Goal: Information Seeking & Learning: Learn about a topic

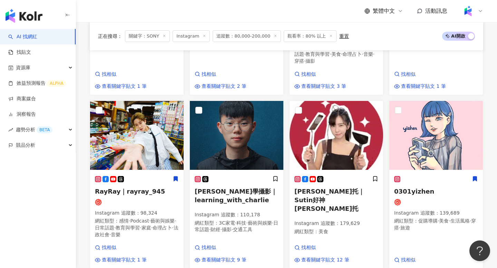
scroll to position [416, 0]
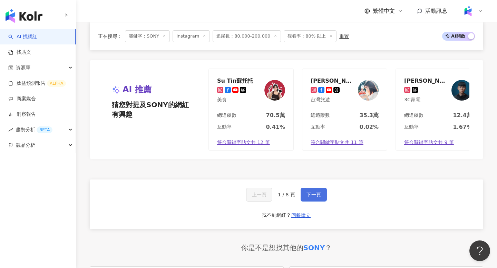
click at [313, 188] on button "下一頁" at bounding box center [314, 195] width 26 height 14
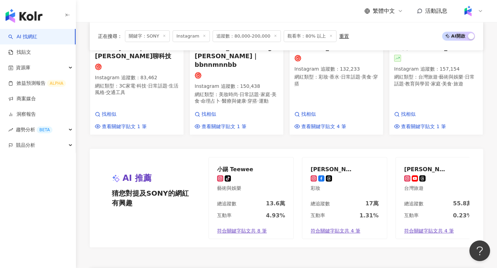
scroll to position [0, 0]
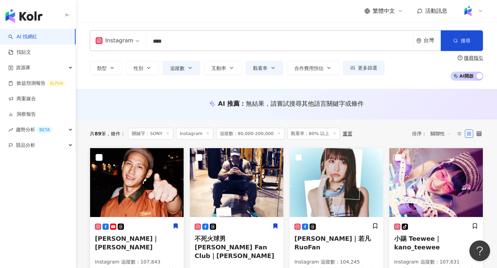
click at [129, 190] on img at bounding box center [137, 182] width 94 height 69
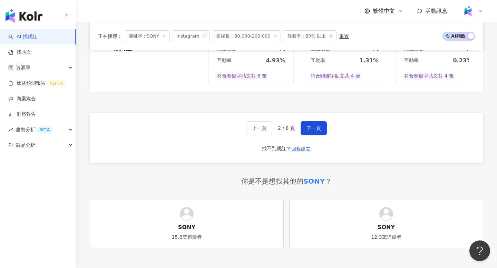
scroll to position [687, 0]
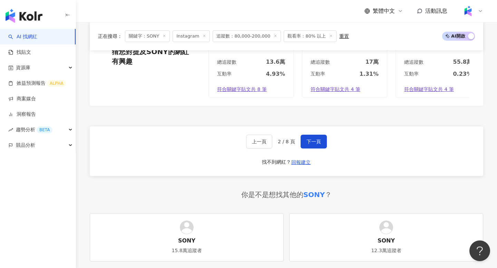
click at [319, 131] on div "上一頁 2 / 8 頁 下一頁 找不到網紅？ 回報建立" at bounding box center [286, 152] width 393 height 50
click at [319, 135] on button "下一頁" at bounding box center [314, 142] width 26 height 14
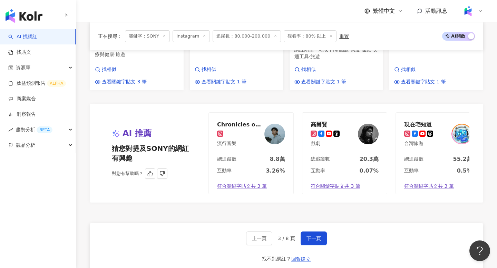
scroll to position [629, 0]
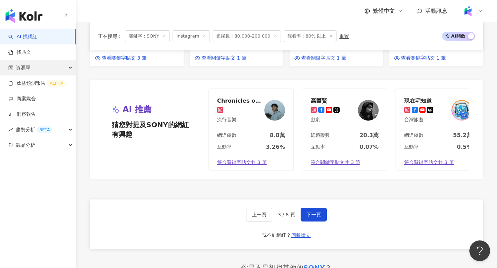
click at [39, 67] on div "資源庫" at bounding box center [38, 68] width 76 height 16
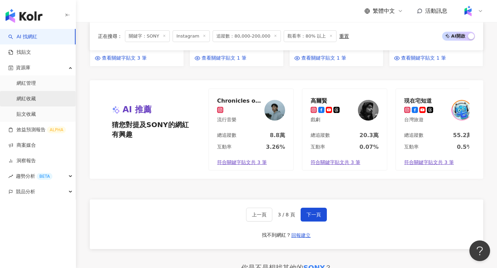
click at [35, 100] on link "網紅收藏" at bounding box center [26, 99] width 19 height 7
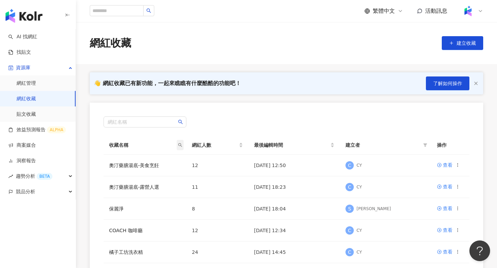
click at [180, 145] on icon "search" at bounding box center [180, 145] width 4 height 4
click at [156, 158] on input "text" at bounding box center [148, 160] width 65 height 11
type input "****"
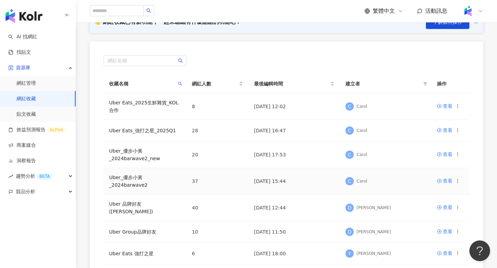
scroll to position [117, 0]
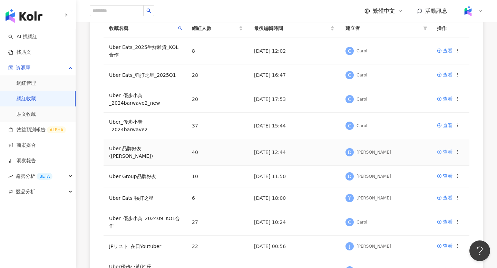
click at [446, 148] on div "查看" at bounding box center [448, 152] width 10 height 8
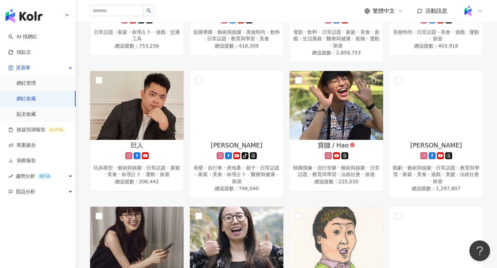
scroll to position [450, 0]
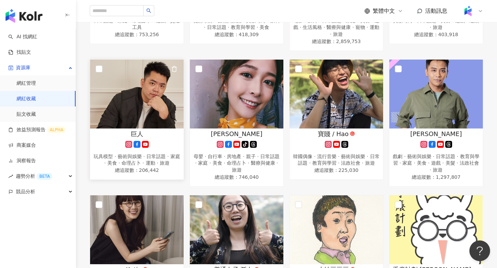
click at [140, 154] on div "玩具模型 · 藝術與娛樂 · 日常話題 · 家庭 · 美食 · 命理占卜 · 運動 · 旅遊" at bounding box center [137, 160] width 87 height 13
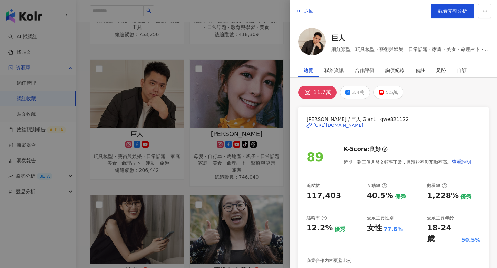
click at [352, 127] on div "[URL][DOMAIN_NAME]" at bounding box center [338, 126] width 50 height 6
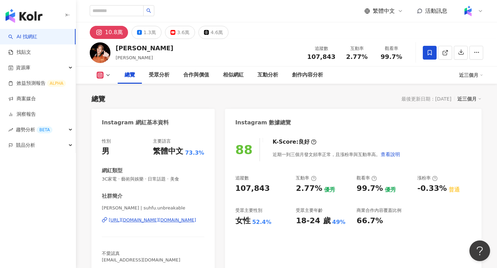
click at [145, 223] on div "https://www.instagram.com/suhfu.unbreakable/" at bounding box center [152, 220] width 87 height 6
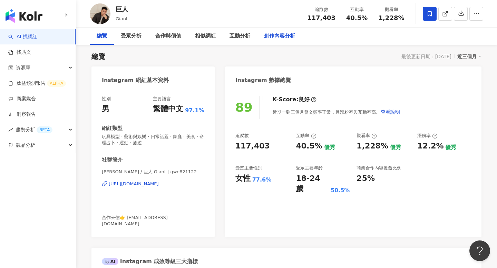
click at [272, 40] on div "創作內容分析" at bounding box center [279, 36] width 31 height 8
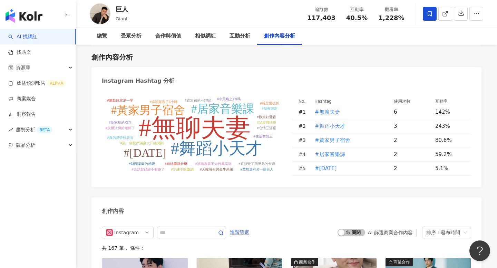
click at [188, 168] on tspan "#訓練手眼協調" at bounding box center [182, 170] width 22 height 4
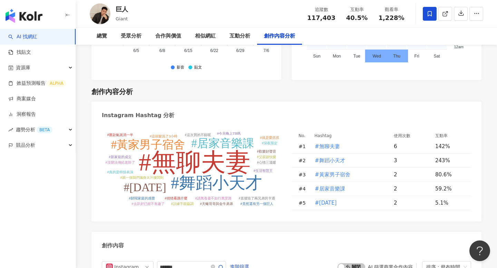
type input "*******"
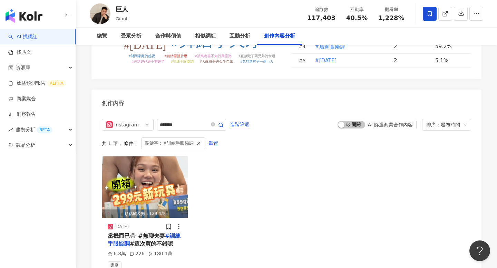
scroll to position [2113, 0]
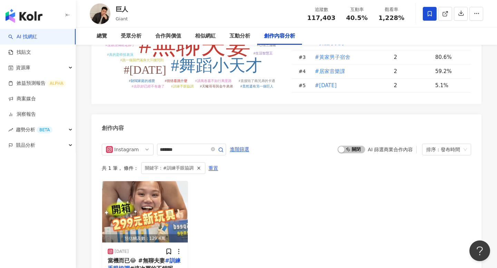
click at [174, 137] on div "Instagram ******* 進階篩選 啟動 關閉 AI 篩選商業合作內容 排序：發布時間 共 1 筆 ， 條件： 關鍵字：#訓練手眼協調 重置 預估觸…" at bounding box center [286, 223] width 390 height 173
click at [215, 147] on icon "close-circle" at bounding box center [213, 149] width 4 height 4
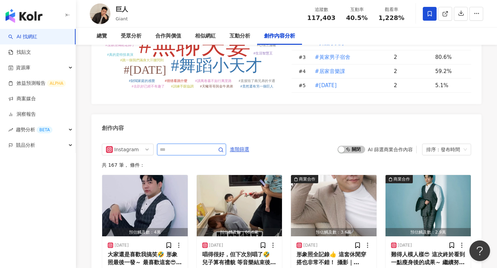
scroll to position [2128, 0]
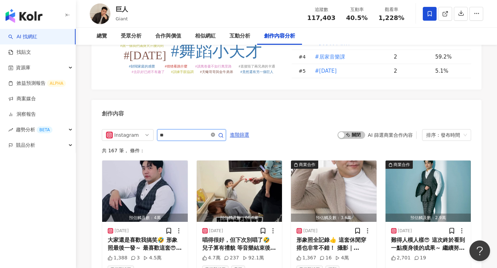
type input "*"
type input "***"
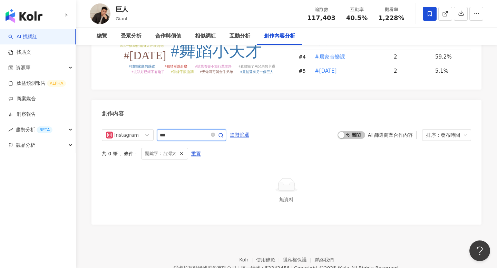
scroll to position [2106, 0]
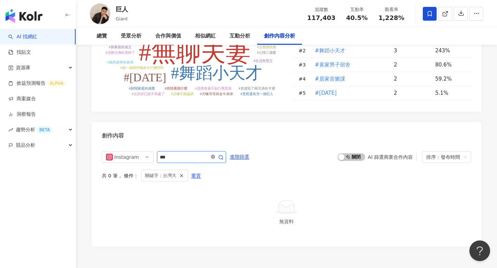
click at [213, 155] on icon "close-circle" at bounding box center [213, 157] width 4 height 4
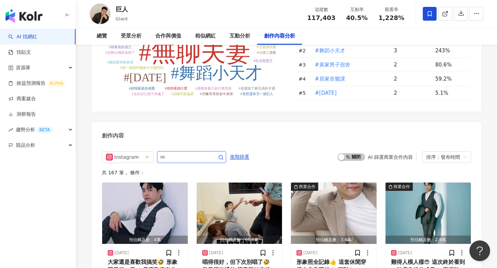
scroll to position [2128, 0]
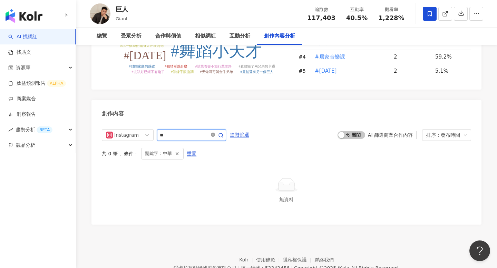
scroll to position [2106, 0]
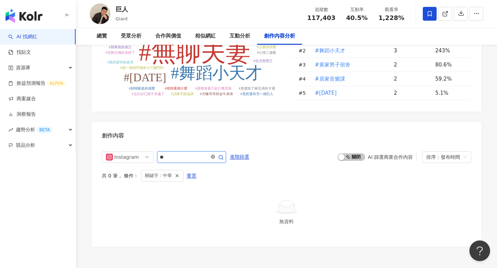
click at [215, 154] on span at bounding box center [213, 157] width 4 height 7
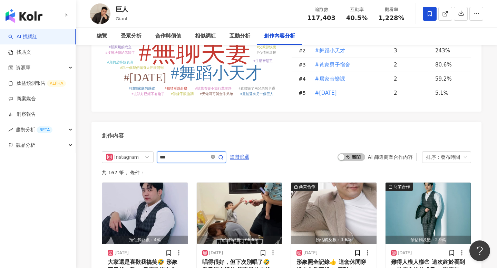
scroll to position [2128, 0]
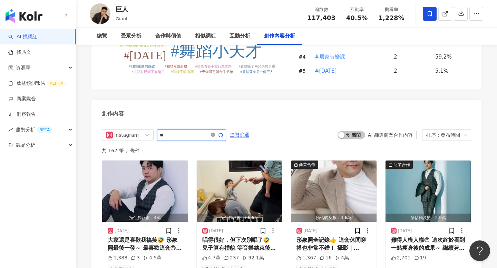
type input "**"
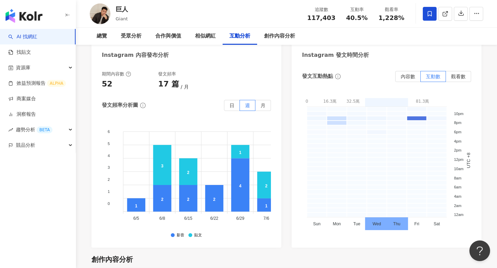
scroll to position [1732, 0]
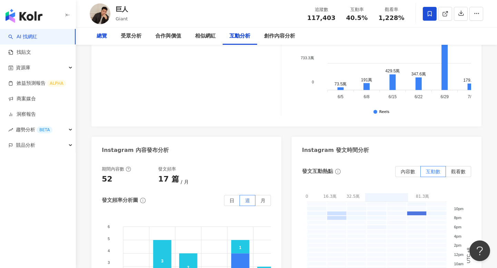
click at [106, 36] on div "總覽" at bounding box center [102, 36] width 10 height 8
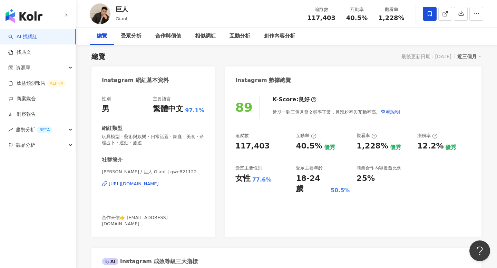
click at [121, 11] on div "巨人" at bounding box center [122, 9] width 12 height 9
copy div "巨人"
click at [324, 14] on div "追蹤數 117,403" at bounding box center [321, 13] width 37 height 15
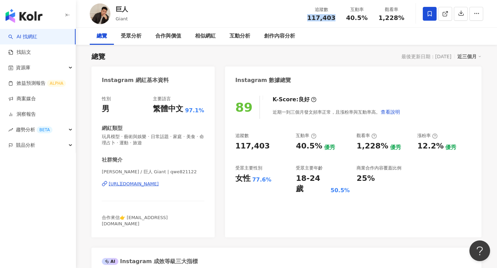
click at [324, 14] on div "追蹤數 117,403" at bounding box center [321, 13] width 37 height 15
copy span "117,403"
click at [388, 17] on span "1,228%" at bounding box center [392, 17] width 26 height 7
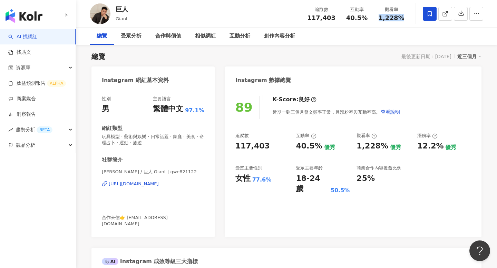
copy span "1,228%"
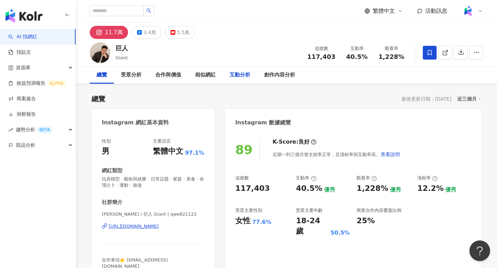
click at [234, 80] on div "互動分析" at bounding box center [240, 75] width 35 height 17
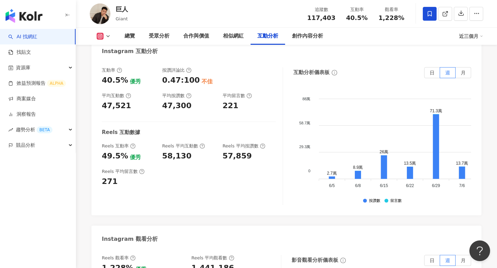
scroll to position [1467, 0]
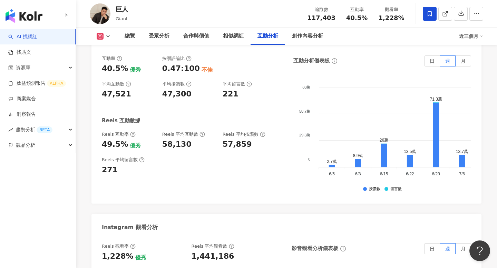
click at [200, 252] on div "1,441,186" at bounding box center [213, 257] width 43 height 11
copy div "1,441,186"
click at [299, 42] on div "創作內容分析" at bounding box center [307, 36] width 45 height 17
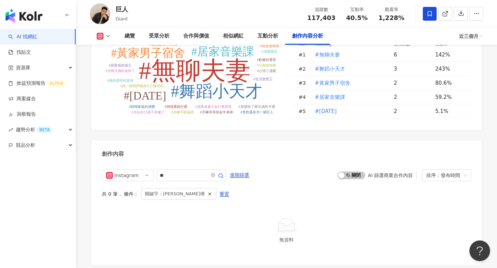
scroll to position [2106, 0]
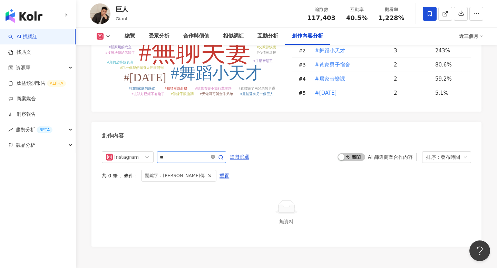
click at [215, 154] on span at bounding box center [213, 157] width 4 height 7
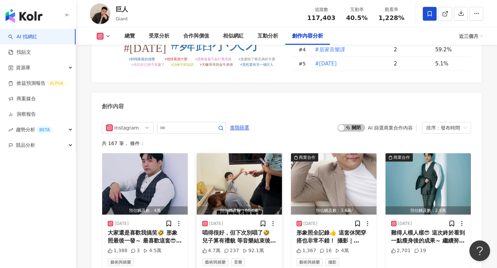
scroll to position [2143, 0]
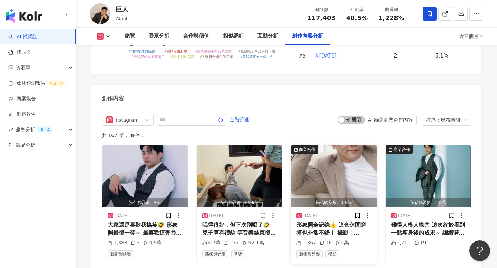
click at [353, 146] on img "button" at bounding box center [334, 176] width 86 height 61
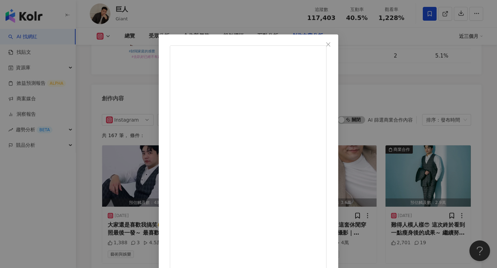
click at [448, 129] on div "巨人 [DATE] 形象照全記錄👍 這套休閒穿搭也非常不錯！ 攝影｜ @[DOMAIN_NAME] #形象照 1,367 16 4萬 查看原始貼文" at bounding box center [248, 134] width 497 height 268
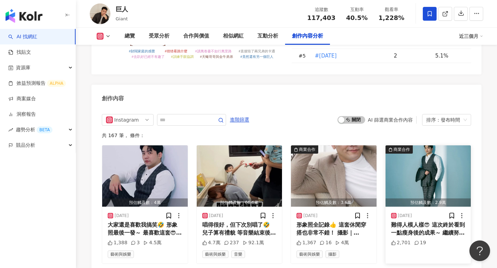
click at [426, 222] on div "難得人模人樣😎 這次終於看到一點瘦身後的成果～ 繼續努力💪 想拍西裝帥照的各位! 我在這邊拍的⬇️ 攝影｜ @[DOMAIN_NAME] 西裝｜ @theol…" at bounding box center [428, 230] width 75 height 16
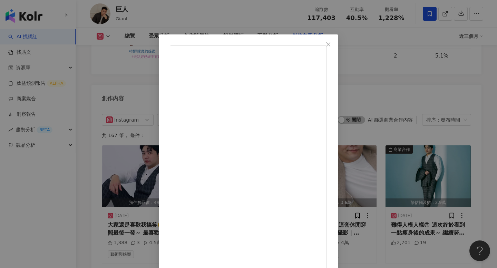
click at [453, 138] on div "巨人 [DATE] 難得人模人樣😎 這次終於看到一點瘦身後的成果～ 繼續努力💪 想拍西裝帥照的各位! 我在這邊拍的⬇️ 攝影｜ @[DOMAIN_NAME] …" at bounding box center [248, 134] width 497 height 268
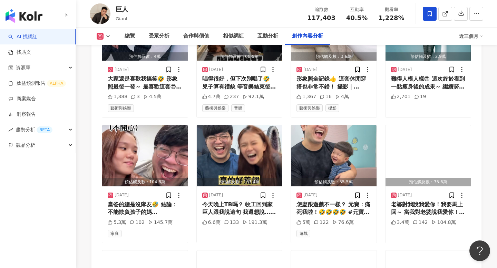
scroll to position [2304, 0]
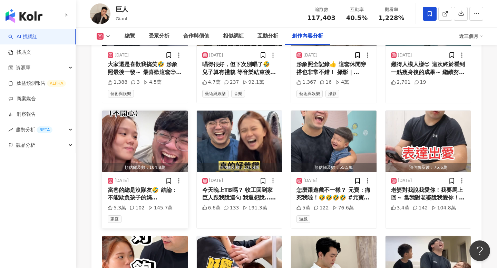
click at [128, 187] on div "當爸的總是沒隊友🤣 結論：不能欺負孩子的媽…" at bounding box center [145, 195] width 75 height 16
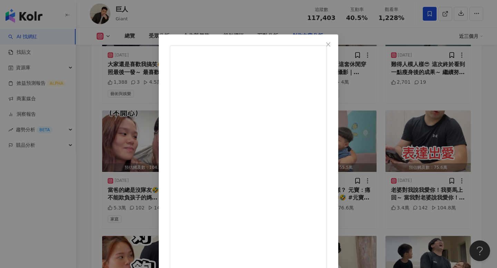
click at [404, 118] on div "巨人 [DATE] 當爸的總是沒隊友🤣 結論：不能欺負孩子的媽… 5.3萬 102 145.7萬 查看原始貼文" at bounding box center [248, 134] width 497 height 268
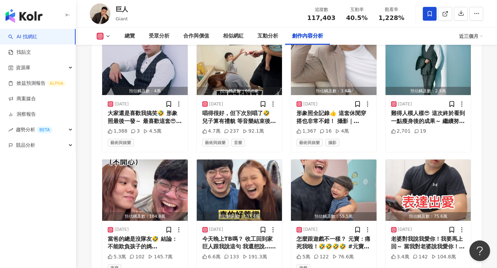
scroll to position [2256, 0]
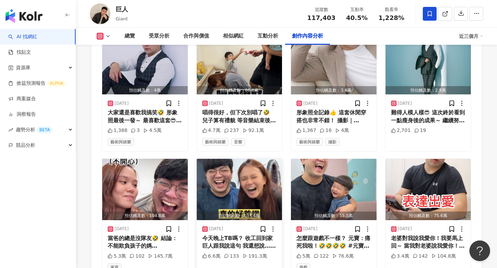
click at [238, 235] on div "今天晚上TB嗎？ 收工回到家巨人跟我說這句 我還想說…我又忘記買硬碟嗎？？ 結果是新暗號的誕生 他腦袋到底都在裝什麼？？ 但這次蠻有梗的🤣🤣🤣 #無聊夫妻 #…" at bounding box center [239, 243] width 75 height 16
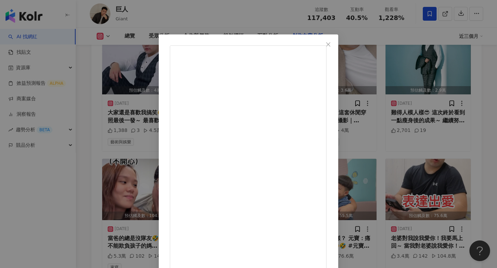
click at [428, 158] on div "[PERSON_NAME] [DATE] [DATE]晚上TB嗎？ 收工回到家巨人跟我說這句 我還想說…我又忘記買硬碟嗎？？ 結果是新暗號的誕生 他腦袋到底都…" at bounding box center [248, 134] width 497 height 268
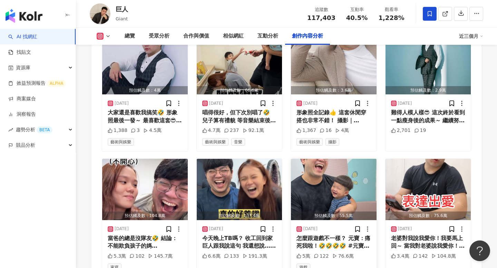
click at [326, 235] on div "怎麼跟遊戲不一樣？ 元寶：痛死我啦！🤣🤣🤣🤣 #元寶 #預防針" at bounding box center [333, 243] width 75 height 16
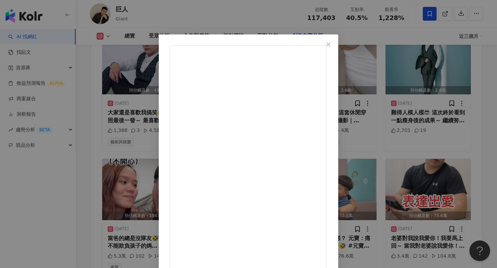
click at [426, 180] on div "巨人 [DATE] 怎麼跟遊戲不一樣？ 元寶：痛死我啦！🤣🤣🤣🤣 #元寶 #預防針 5萬 122 76.6萬 查看原始貼文" at bounding box center [248, 134] width 497 height 268
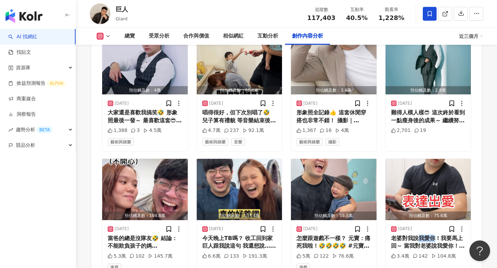
click at [426, 235] on div "老婆對我說我愛你！我要馬上回～ 當我對老婆說我愛你！她只會回：幹嘛？ 我老婆真TM愛我🤣 #表達愛 #老婆只會回幹嘛" at bounding box center [428, 243] width 75 height 16
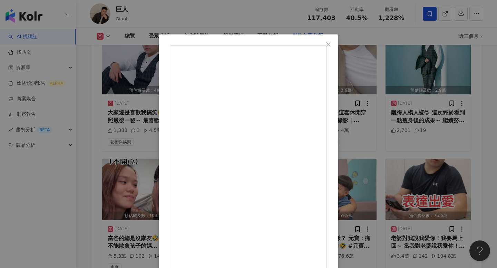
click at [426, 180] on div "巨人 [DATE] 老婆對我說我愛你！我要馬上回～ 當我對老婆說我愛你！她只會回：幹嘛？ 我老婆真TM愛我🤣 #表達愛 #老婆只會回幹嘛 3.4萬 142 1…" at bounding box center [248, 134] width 497 height 268
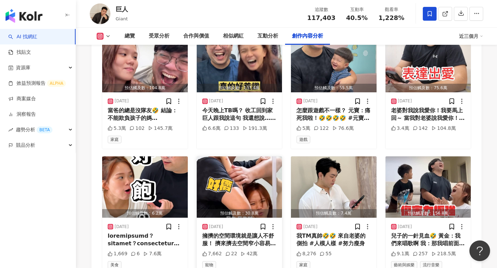
scroll to position [2389, 0]
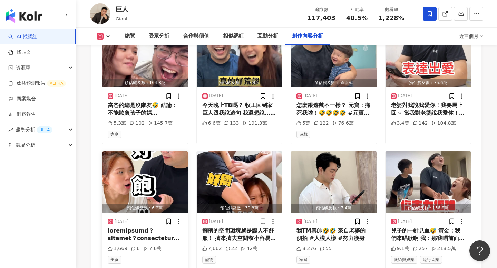
click at [160, 227] on div at bounding box center [145, 235] width 75 height 16
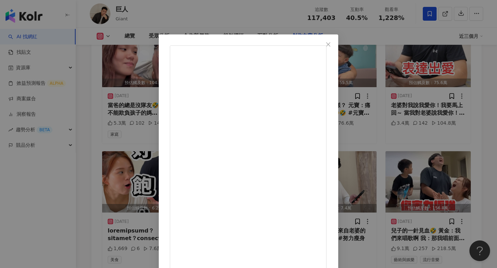
scroll to position [41, 0]
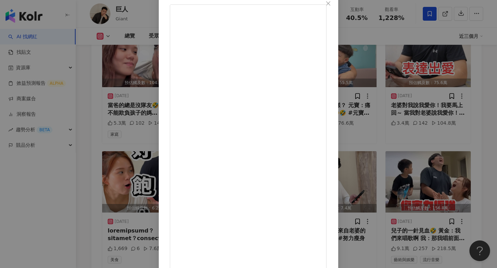
click at [429, 164] on div "巨人 [DATE] 1,669 6 7.6萬 查看原始貼文" at bounding box center [248, 134] width 497 height 268
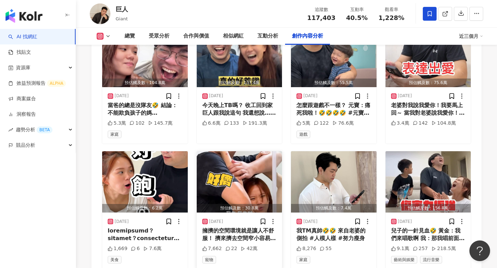
click at [242, 218] on div "[DATE]" at bounding box center [239, 221] width 75 height 7
click at [276, 246] on div "7,662 22 42萬" at bounding box center [239, 249] width 75 height 7
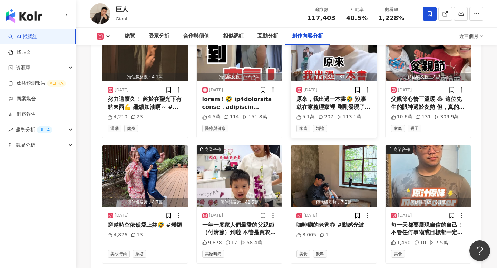
scroll to position [2651, 0]
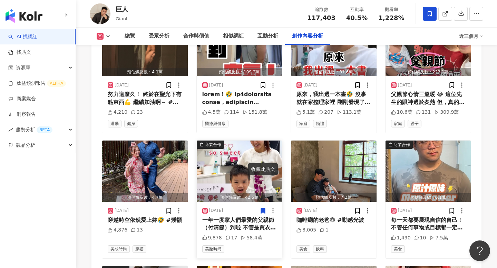
click at [237, 217] on div "一年一度家人們最愛的父親節（付清節）到啦 不管是買衣服、鞋子、玩具找爸爸就對了🤣 （喂～ 開開玩笑） 每年都會思考要送什麼給老爸！ 通常都是衣服、刮鬍刀、皮帶…" at bounding box center [239, 225] width 75 height 16
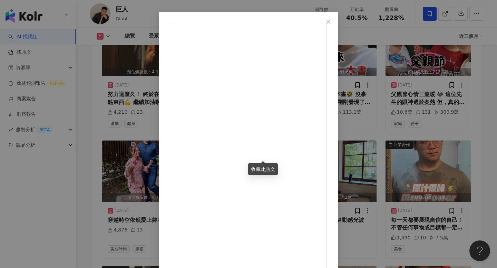
scroll to position [23, 0]
click at [429, 140] on div "巨人 [DATE] 一年一度家人們最愛的父親節（付清節）到啦 不管是買衣服、鞋子、玩具找爸爸就對了🤣 （喂～ 開開玩笑） 每年都會思考要送什麼給老爸！ 通常都…" at bounding box center [248, 134] width 497 height 268
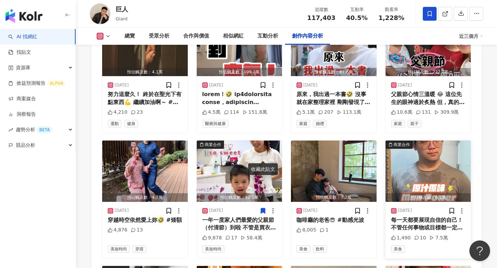
click at [434, 217] on div "每一天都要展現自信的自己！ 不管任何事物或目標都一定可以完成👍 所以美食對我來說非常重要！ 是最能給人動力或療癒心靈的好東西😎 不管任何時候吃飽喝足了再上！ …" at bounding box center [428, 225] width 75 height 16
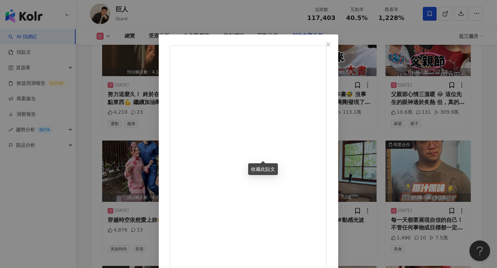
click at [434, 168] on div "巨人 [DATE] 每一天都要展現自信的自己！ 不管任何事物或目標都一定可以完成👍 所以美食對我來說非常重要！ 是最能給人動力或療癒心靈的好東西😎 不管任何時…" at bounding box center [248, 134] width 497 height 268
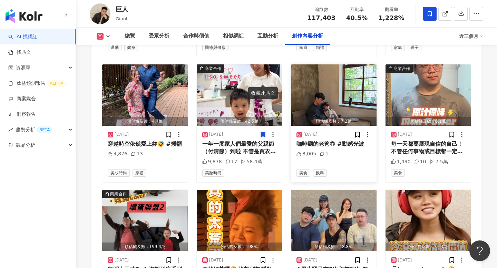
scroll to position [2744, 0]
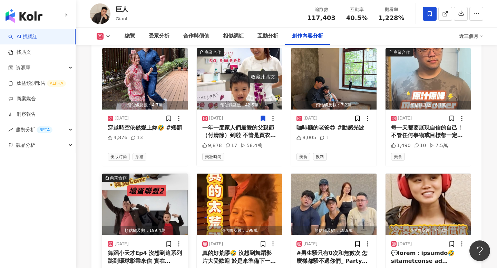
click at [143, 250] on div "舞蹈小天才Ep4 沒想到這系列跳到環球影業來信 實在Shock !!!!算是人生里程碑了（擦淚🥹 所以，前進Global造型不能隨便！ #🇹🇼Taiwan #…" at bounding box center [145, 258] width 75 height 16
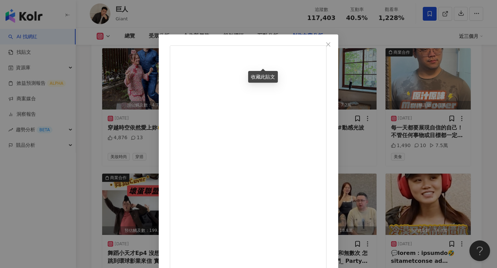
click at [415, 159] on div "[PERSON_NAME] [DATE] 舞蹈小天才Ep4 沒想到這系列跳到環球影業來信 實在Shock !!!!算是人生里程碑了（擦淚🥹 所以，前進Glob…" at bounding box center [248, 134] width 497 height 268
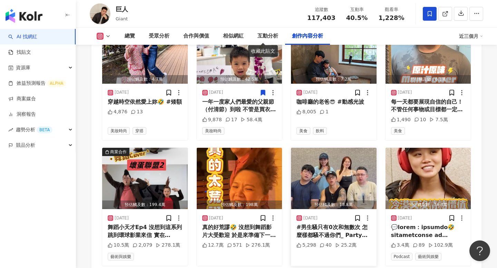
scroll to position [2772, 0]
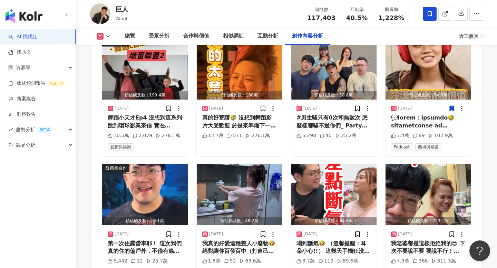
scroll to position [2881, 0]
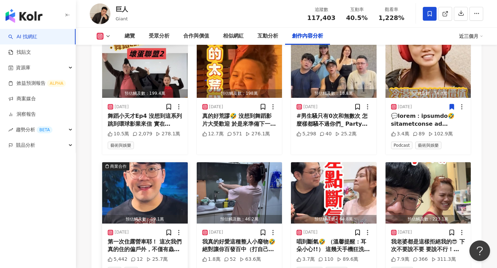
click at [172, 238] on div "第一次住露營車耶！ 這次我們真的住的偏戶外，不僅有蟲到處吠 就連蟬叫聲都特別大聲 阿金講了不知道幾次：『好吵欸』🤣 🤣 有舒適的露營車就必須搭配帥氣的廚師！ …" at bounding box center [145, 246] width 75 height 16
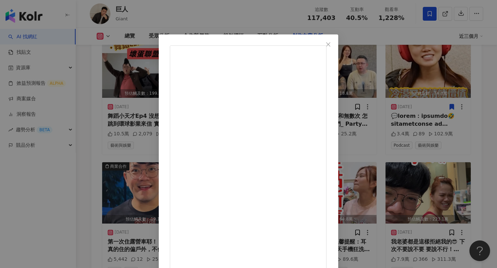
click at [411, 133] on div "巨人 [DATE] 第一次住露營車耶！ 這次我們真的住的偏戶外，不僅有蟲到處吠 就連蟬叫聲都特別大聲 阿金講了不知道幾次：『好吵欸』🤣 🤣 有舒適的露營車就必…" at bounding box center [248, 134] width 497 height 268
